Goal: Download file/media

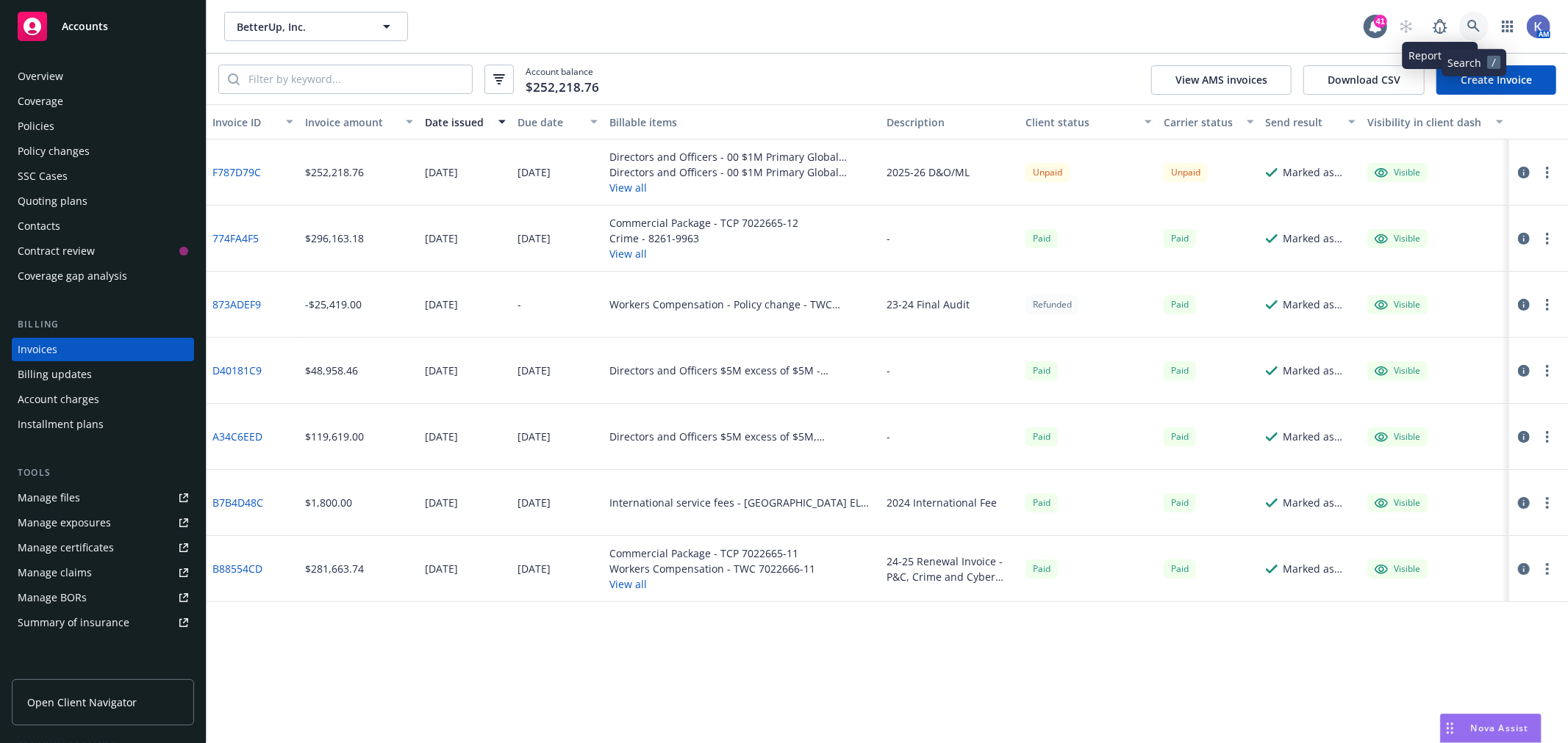
click at [1467, 19] on icon at bounding box center [1473, 26] width 14 height 14
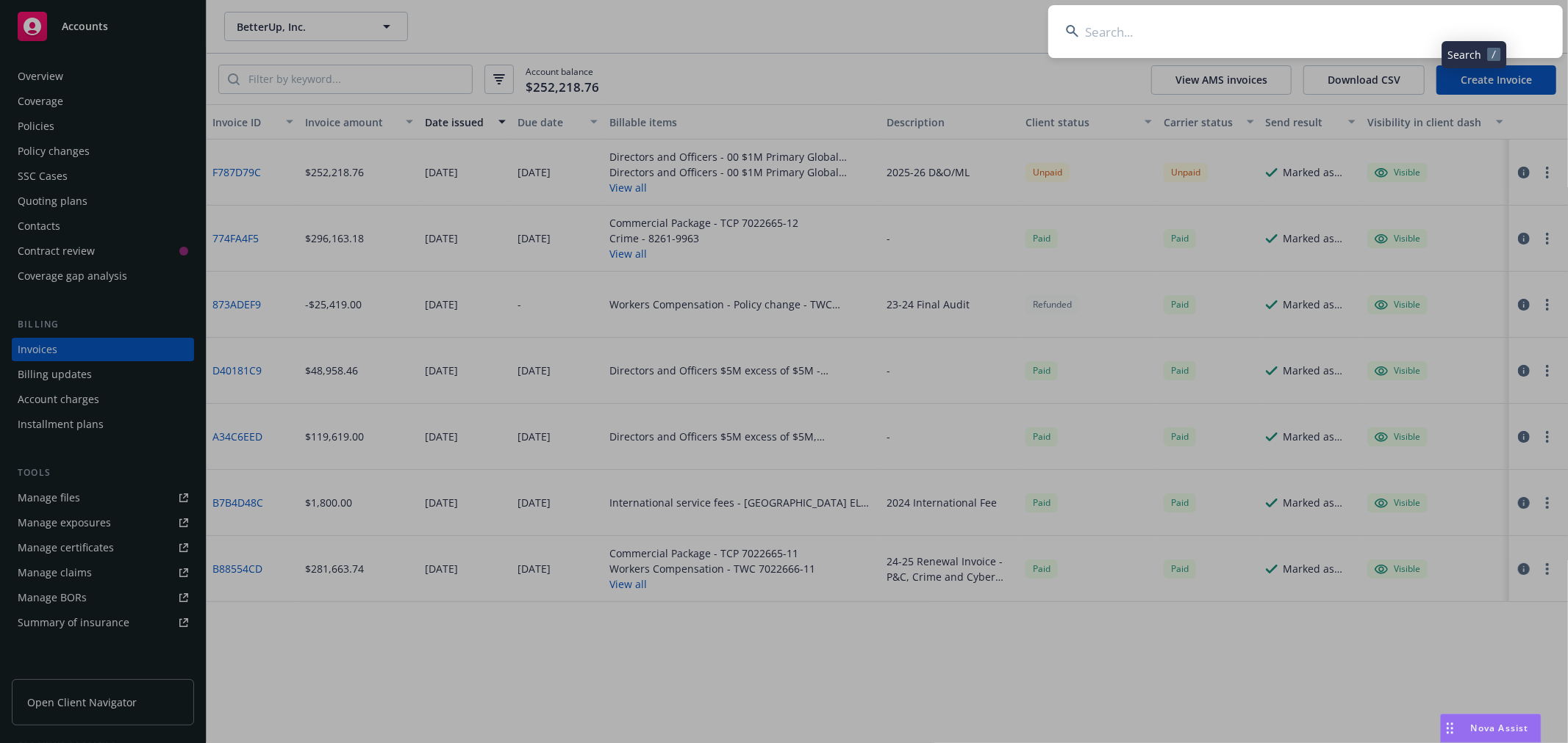
click at [1442, 30] on input at bounding box center [1305, 31] width 514 height 53
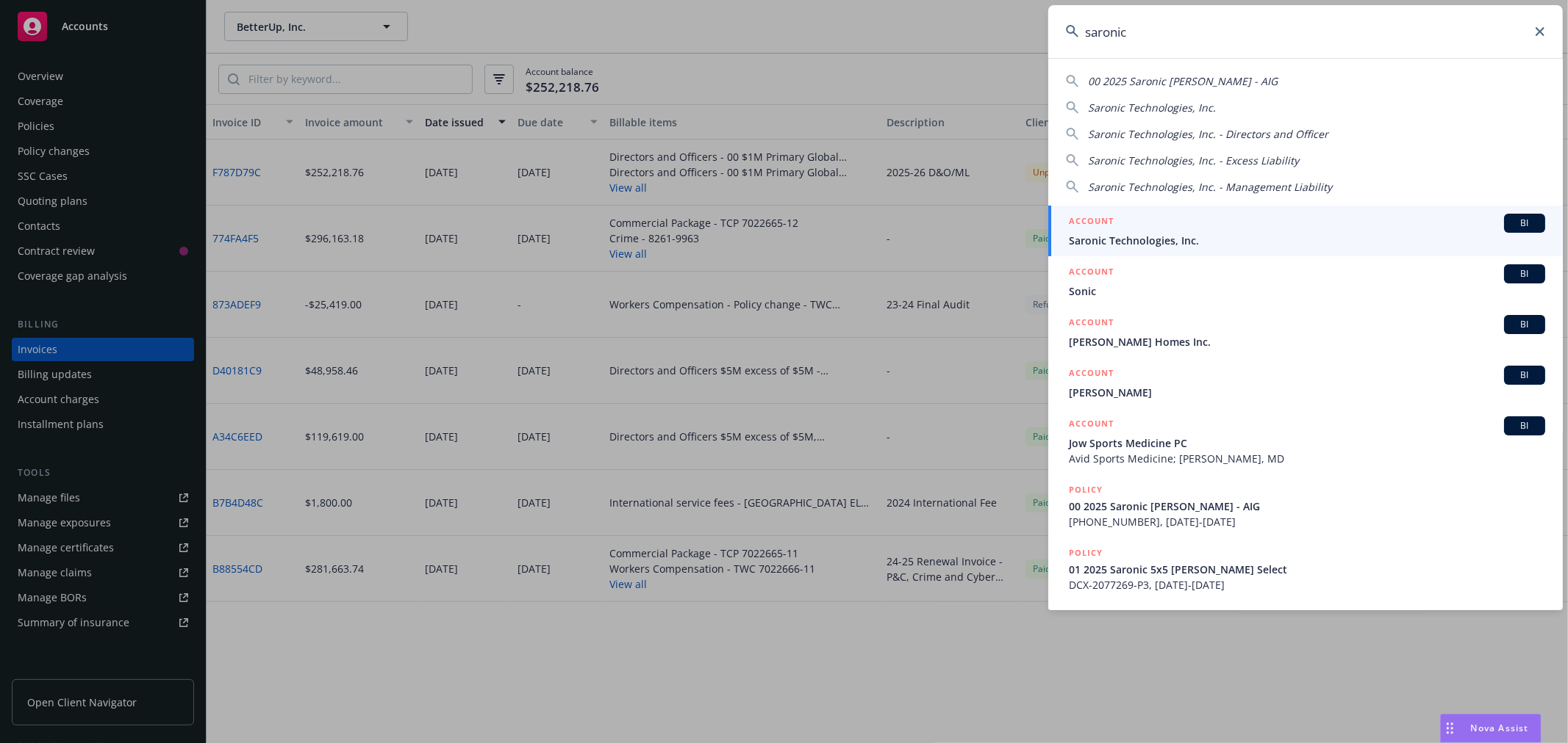
type input "saronic"
click at [1108, 233] on span "Saronic Technologies, Inc." at bounding box center [1306, 240] width 476 height 15
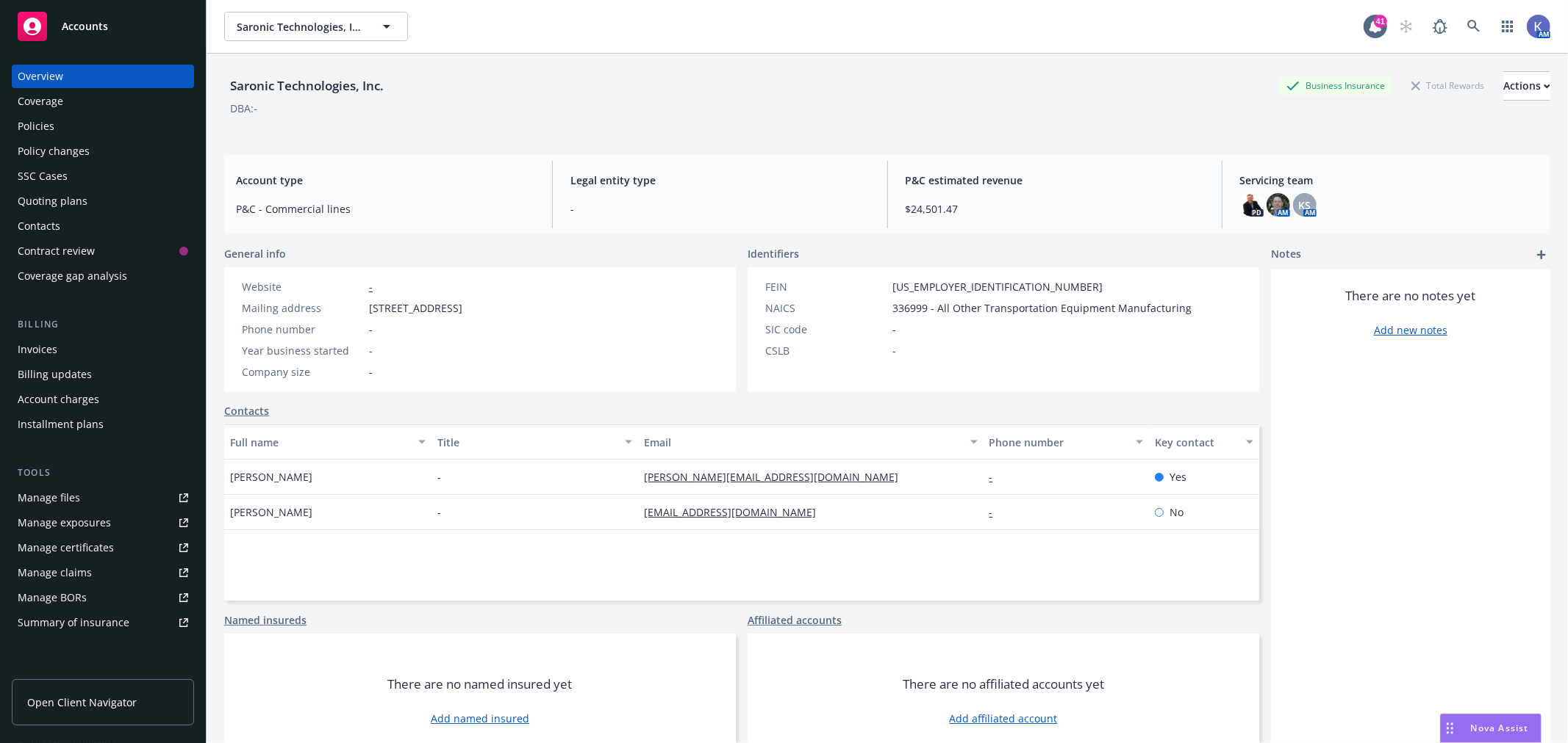
click at [74, 116] on div "Policies" at bounding box center [103, 127] width 171 height 24
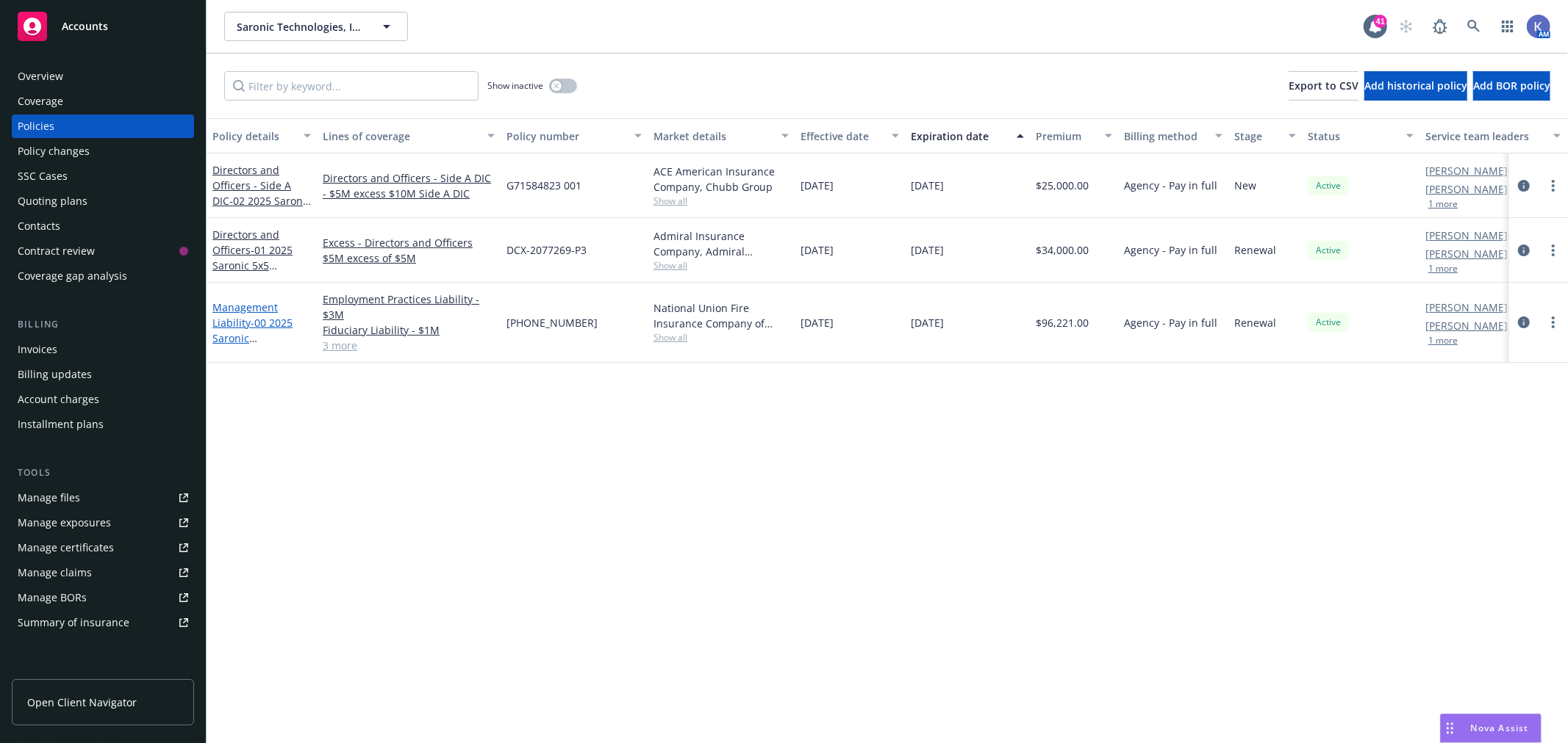
click at [260, 317] on span "- 00 2025 Saronic [PERSON_NAME] - AIG" at bounding box center [256, 346] width 89 height 60
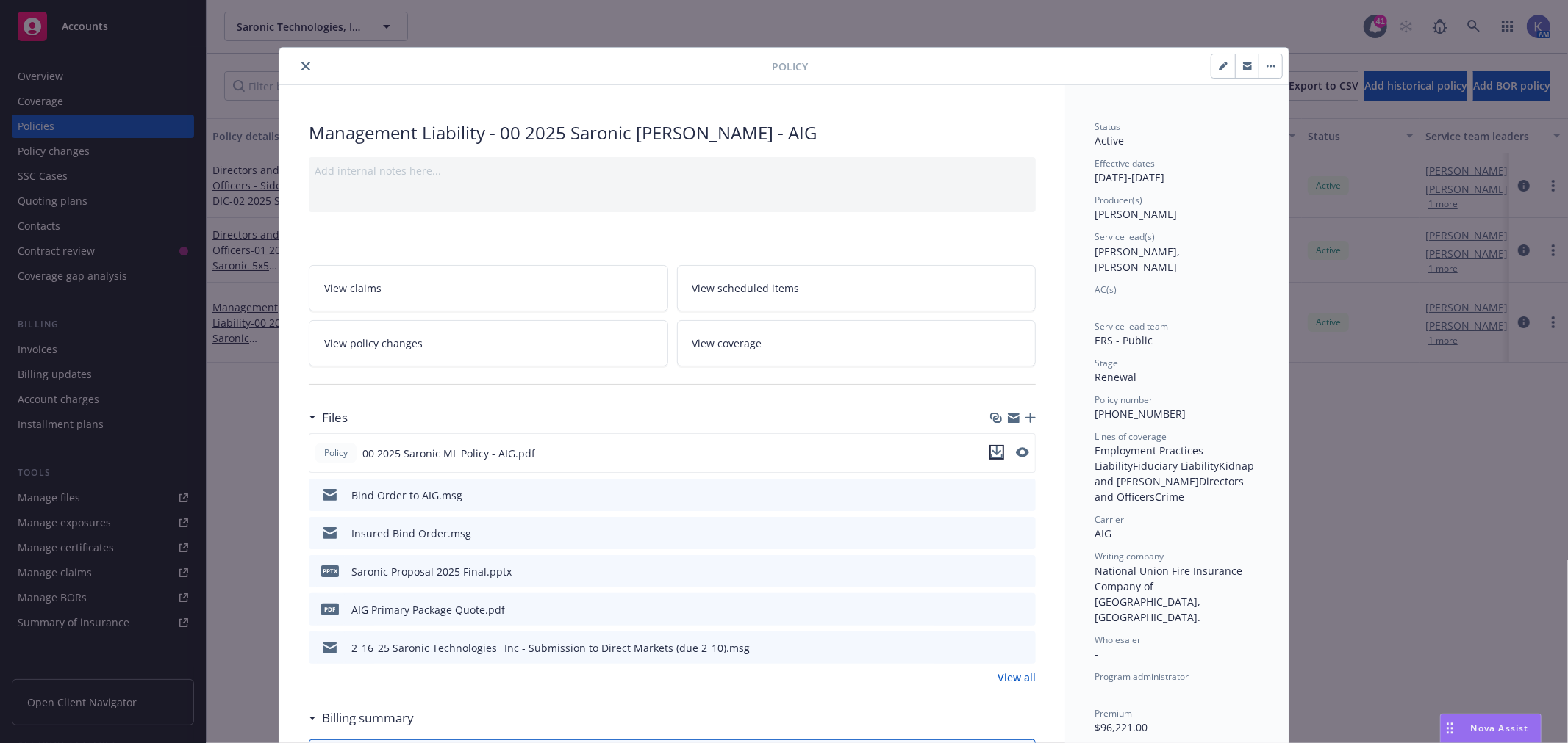
click at [990, 454] on icon "download file" at bounding box center [996, 452] width 12 height 12
click at [301, 67] on icon "close" at bounding box center [305, 66] width 8 height 8
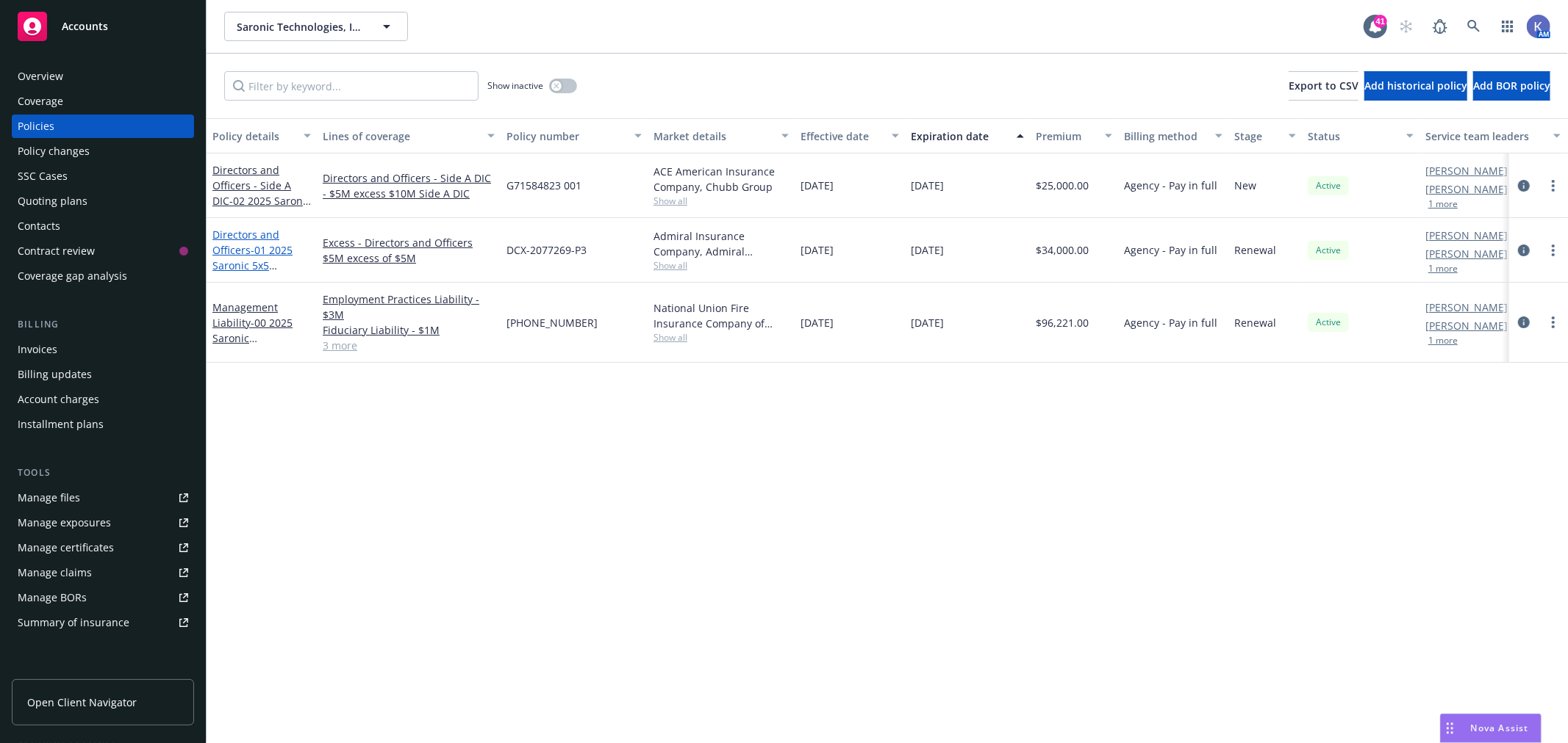
click at [248, 253] on link "Directors and Officers - 01 2025 Saronic 5x5 [PERSON_NAME] Select" at bounding box center [253, 265] width 82 height 76
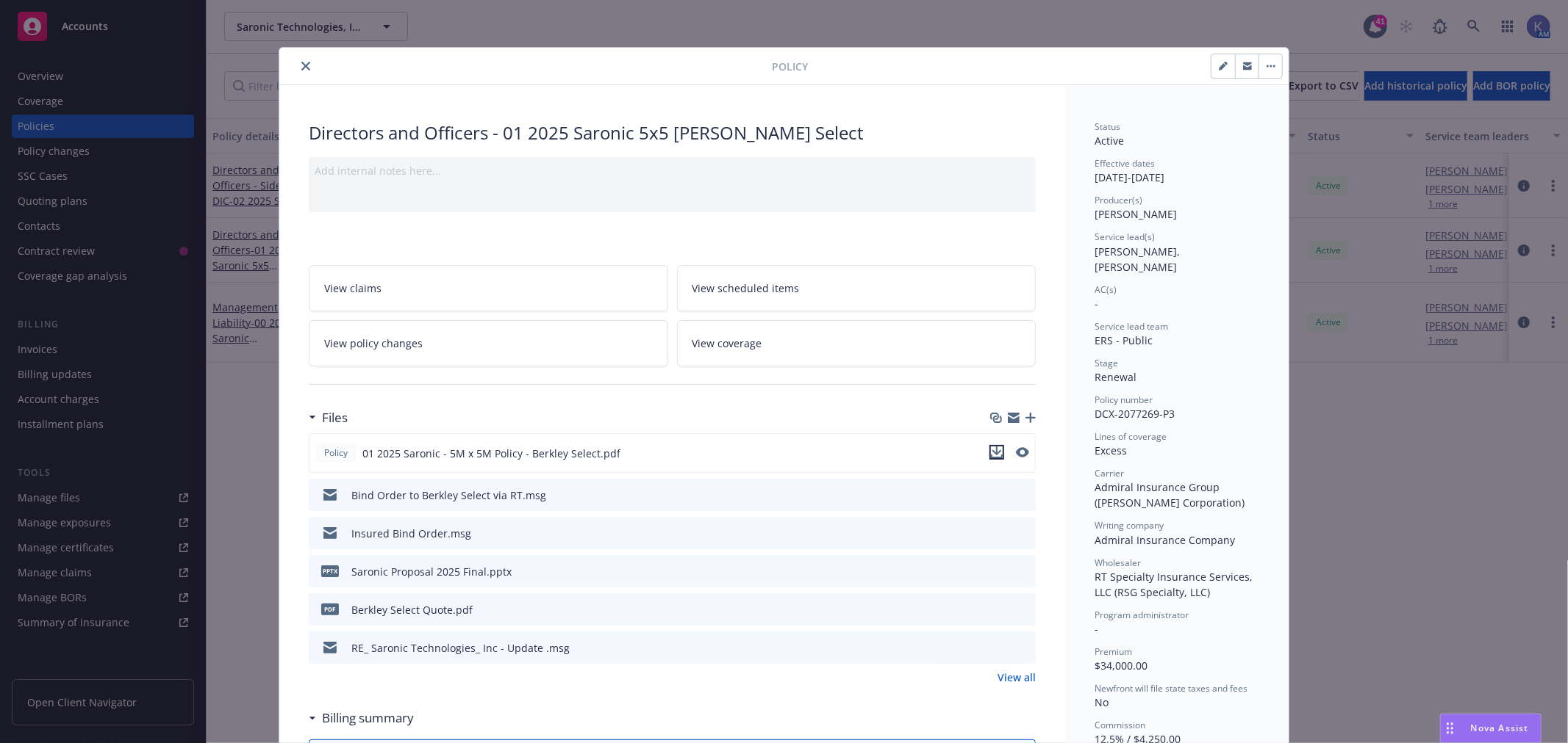
click at [990, 450] on icon "download file" at bounding box center [996, 452] width 12 height 12
click at [301, 68] on icon "close" at bounding box center [305, 66] width 8 height 8
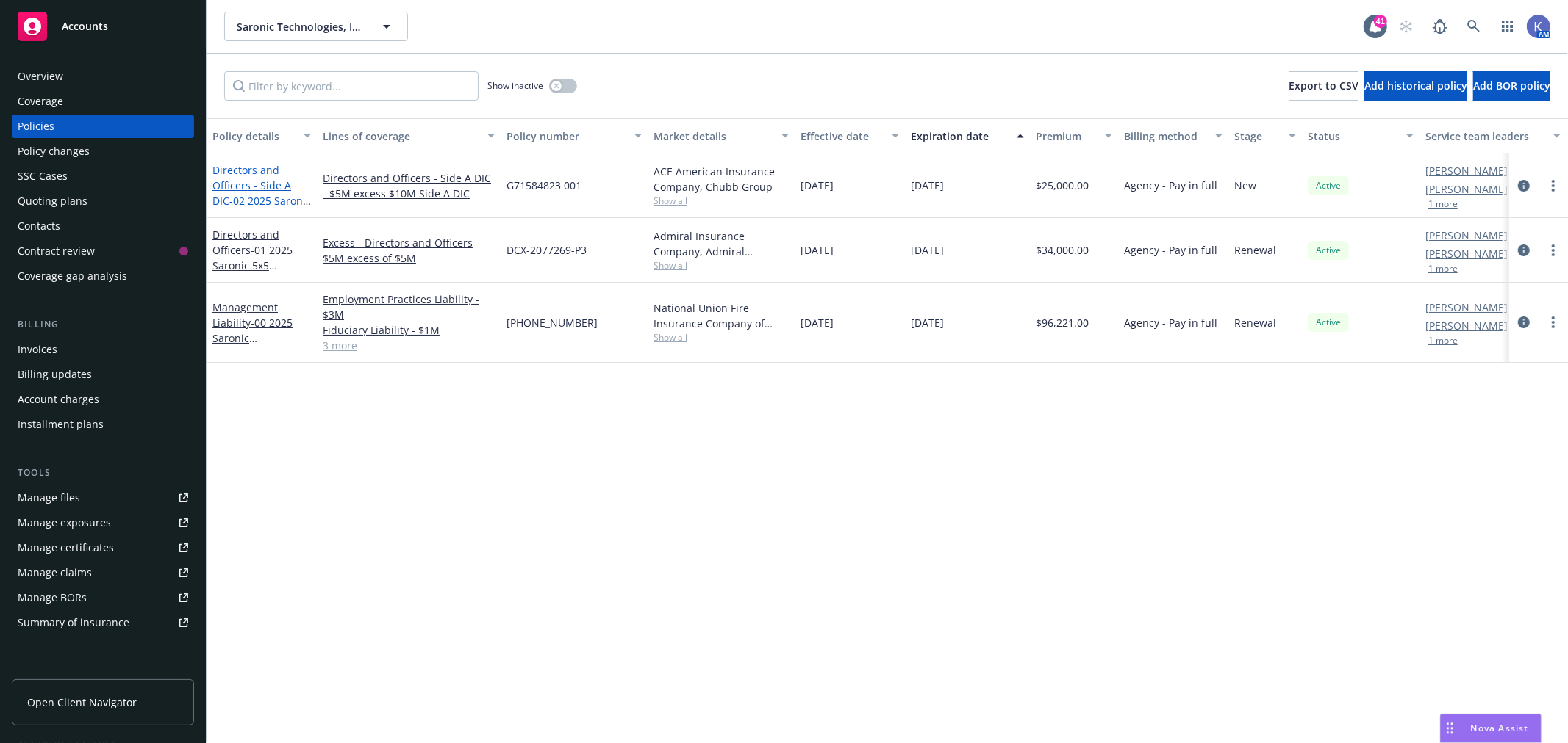
click at [244, 191] on link "Directors and Officers - Side A DIC - 02 2025 Saronic 5x10 Side A [PERSON_NAME]" at bounding box center [261, 201] width 98 height 76
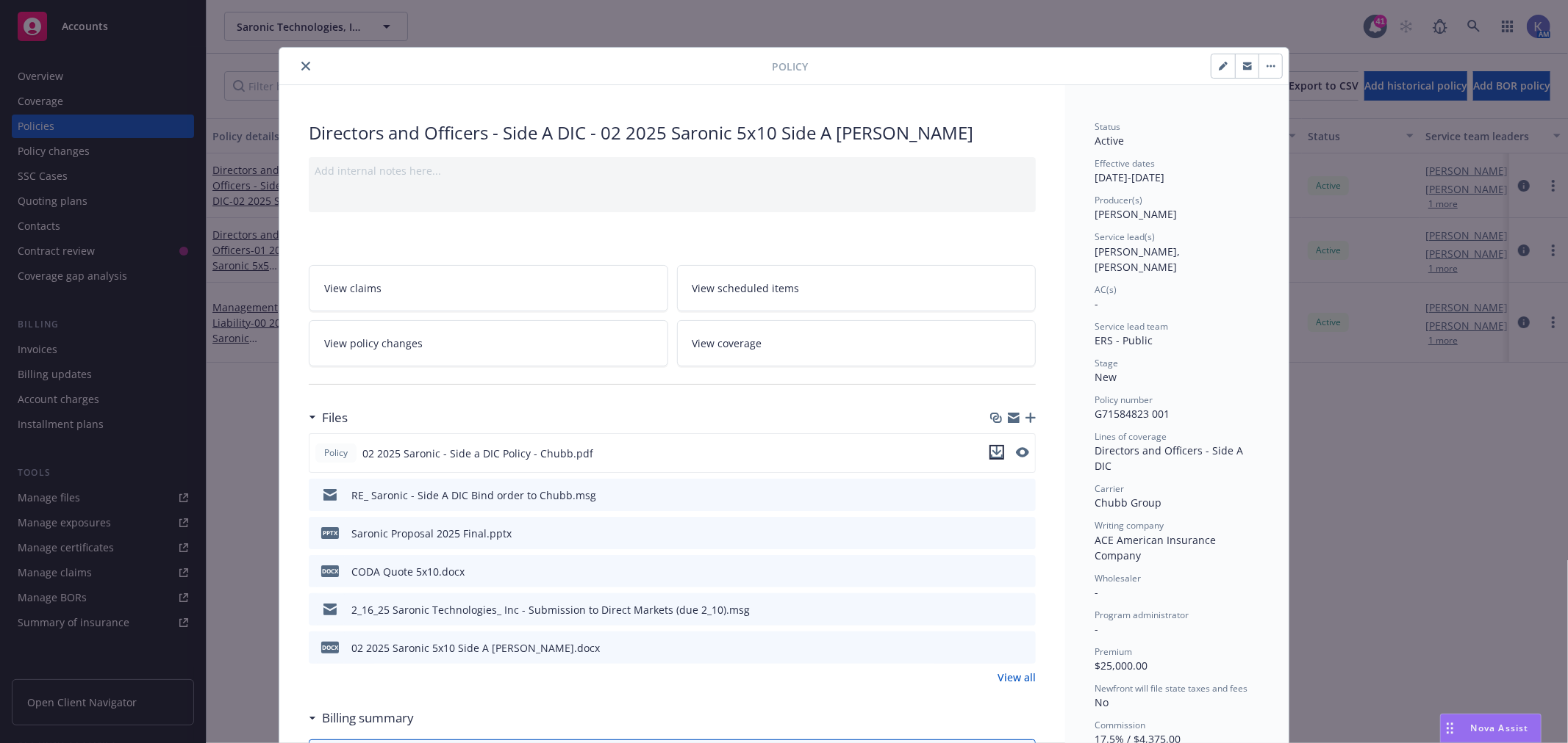
click at [990, 452] on icon "download file" at bounding box center [996, 452] width 12 height 12
drag, startPoint x: 299, startPoint y: 64, endPoint x: 288, endPoint y: 57, distance: 13.0
click at [301, 64] on icon "close" at bounding box center [305, 66] width 8 height 8
